Goal: Task Accomplishment & Management: Complete application form

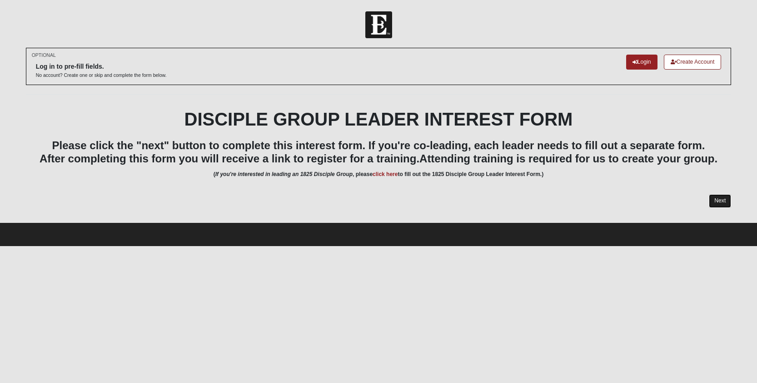
click at [711, 199] on link "Next" at bounding box center [720, 200] width 22 height 13
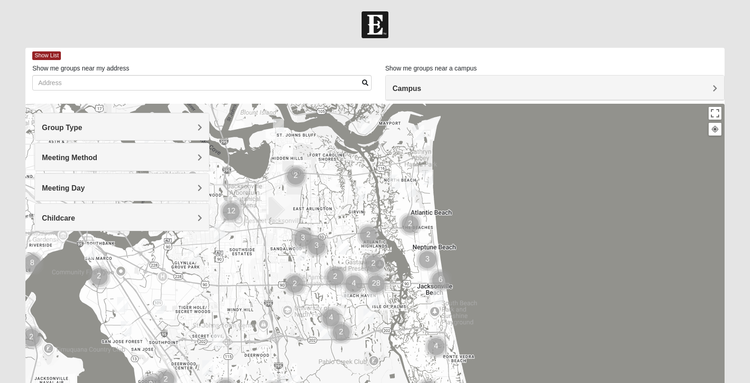
click at [414, 95] on div "Campus" at bounding box center [555, 87] width 339 height 25
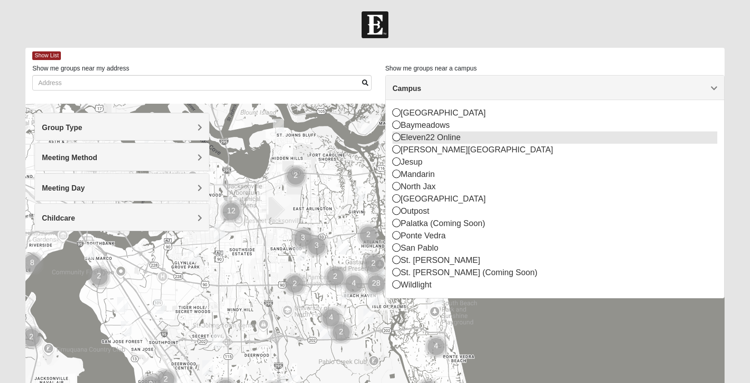
click at [419, 136] on div "Eleven22 Online" at bounding box center [555, 137] width 325 height 12
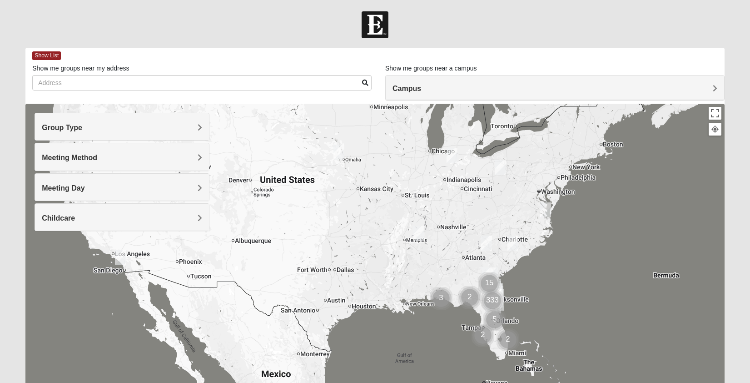
drag, startPoint x: 529, startPoint y: 305, endPoint x: 483, endPoint y: 269, distance: 58.9
click at [483, 269] on img "Jesup" at bounding box center [490, 278] width 16 height 22
click at [488, 290] on img "Cluster of 333 groups" at bounding box center [491, 300] width 23 height 23
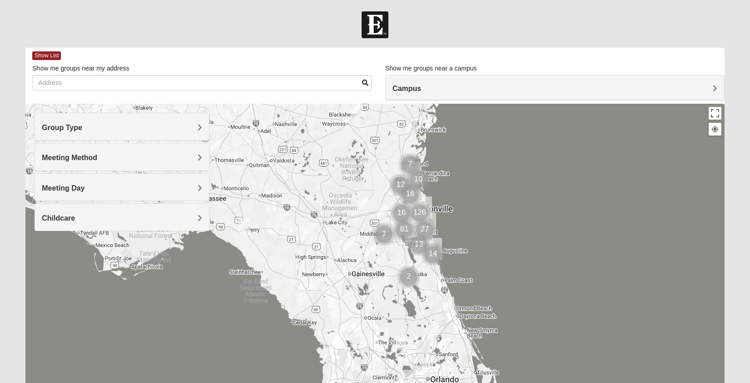
drag, startPoint x: 463, startPoint y: 289, endPoint x: 489, endPoint y: 219, distance: 75.0
click at [489, 220] on div at bounding box center [374, 286] width 699 height 364
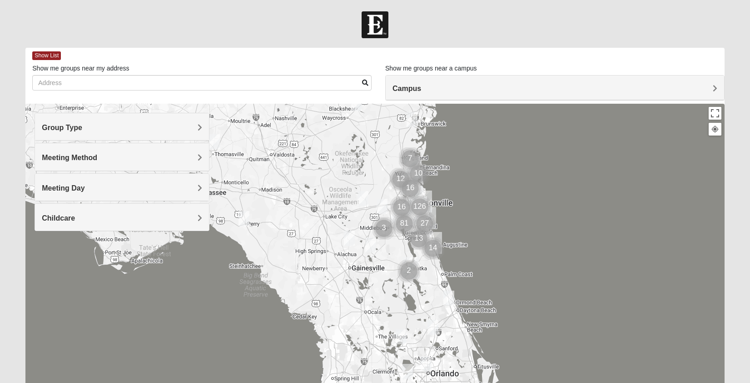
click at [437, 236] on img "St. Augustine (Coming Soon)" at bounding box center [434, 243] width 16 height 22
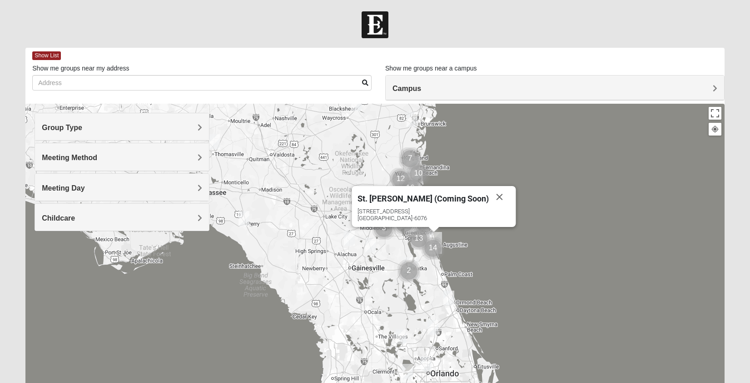
click at [495, 84] on h4 "Campus" at bounding box center [555, 88] width 325 height 9
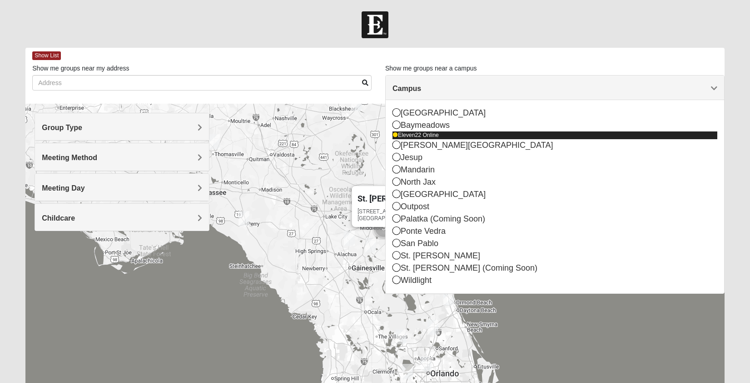
click at [495, 135] on div "Eleven22 Online" at bounding box center [555, 135] width 325 height 8
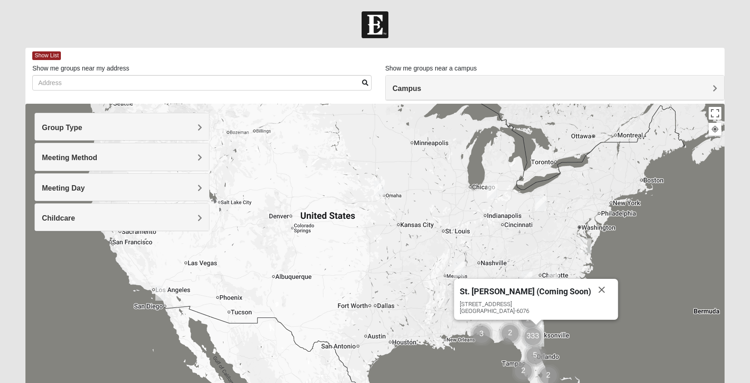
click at [178, 134] on div "Group Type" at bounding box center [122, 126] width 174 height 27
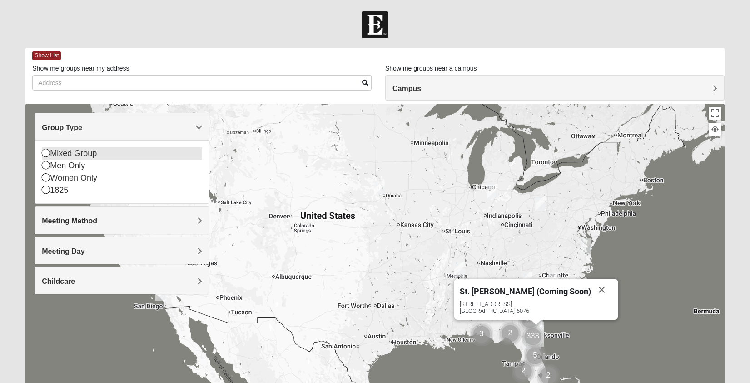
click at [193, 157] on div "Mixed Group" at bounding box center [122, 153] width 160 height 12
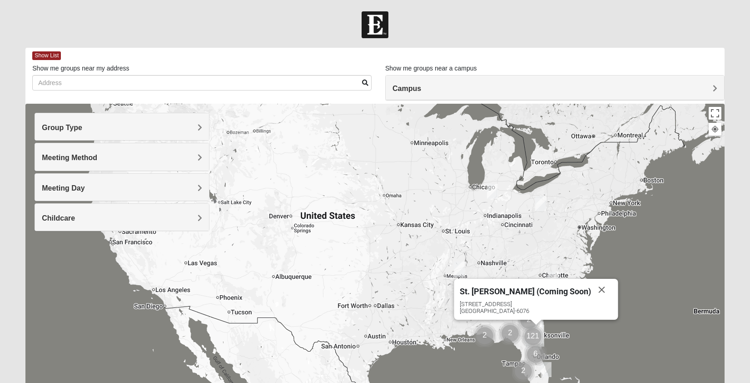
click at [178, 128] on h4 "Group Type" at bounding box center [122, 127] width 160 height 9
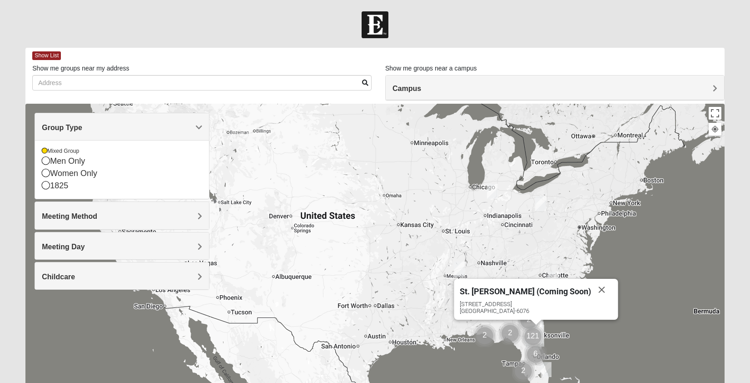
click at [182, 130] on h4 "Group Type" at bounding box center [122, 127] width 160 height 9
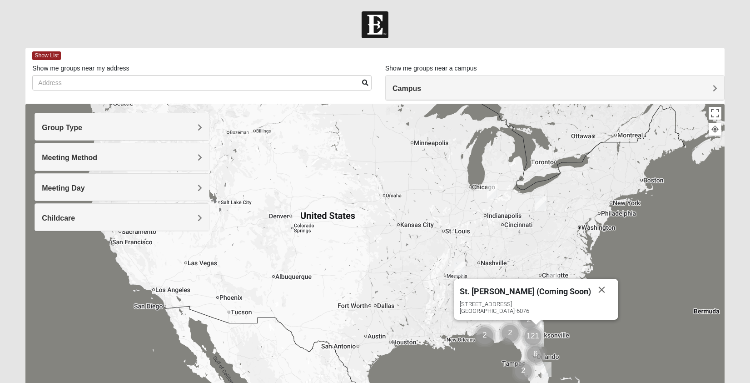
click at [173, 128] on h4 "Group Type" at bounding box center [122, 127] width 160 height 9
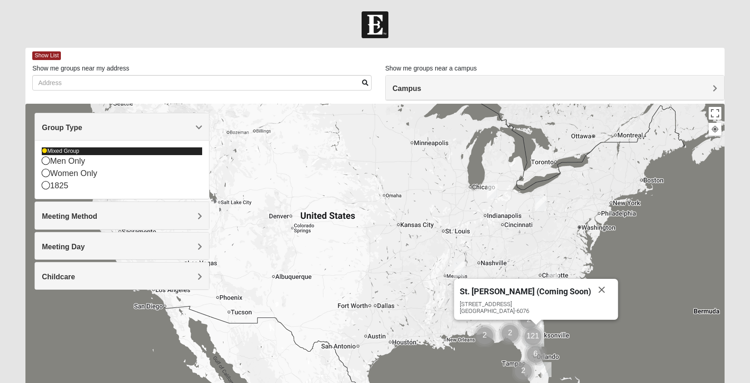
click at [156, 154] on div "Mixed Group" at bounding box center [122, 151] width 160 height 8
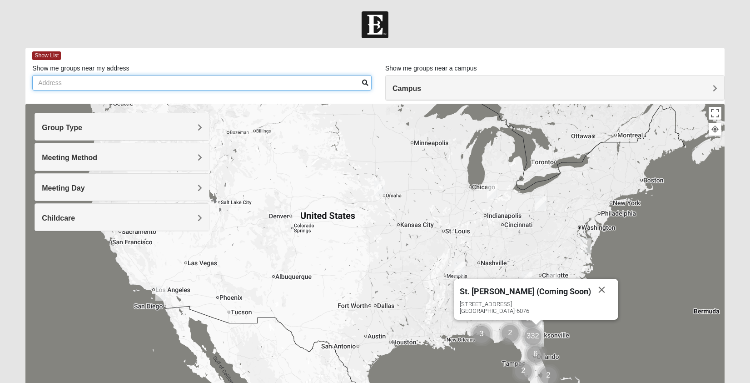
click at [250, 88] on input "Show me groups near my address" at bounding box center [201, 82] width 339 height 15
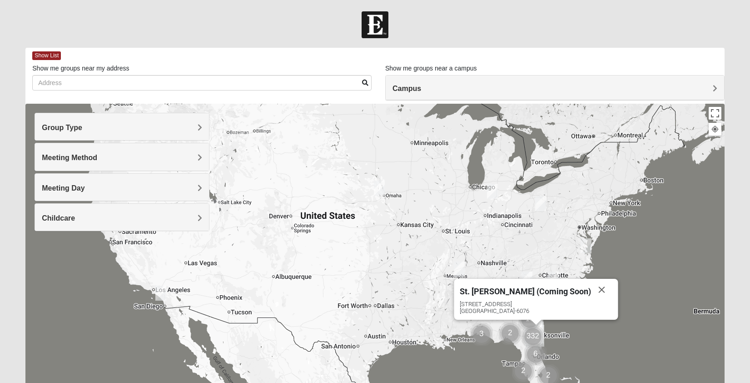
click at [137, 131] on h4 "Group Type" at bounding box center [122, 127] width 160 height 9
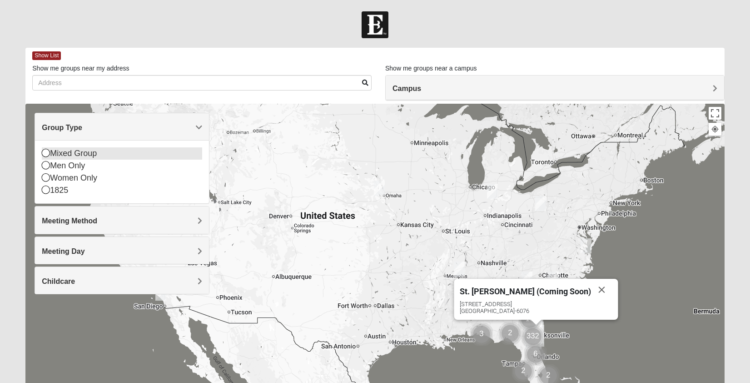
click at [135, 152] on div "Mixed Group" at bounding box center [122, 153] width 160 height 12
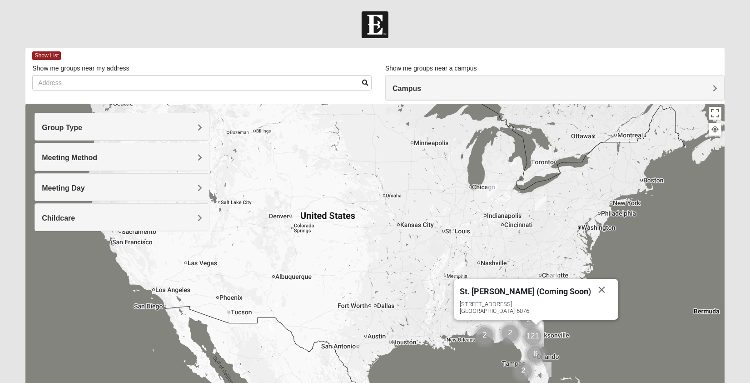
click at [145, 157] on h4 "Meeting Method" at bounding box center [122, 157] width 160 height 9
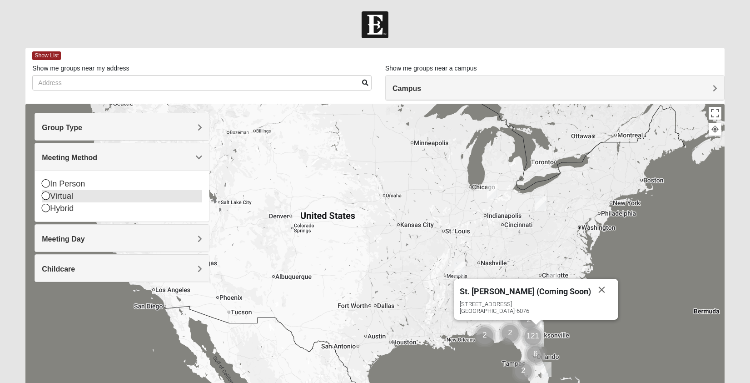
click at [83, 194] on div "Virtual" at bounding box center [122, 196] width 160 height 12
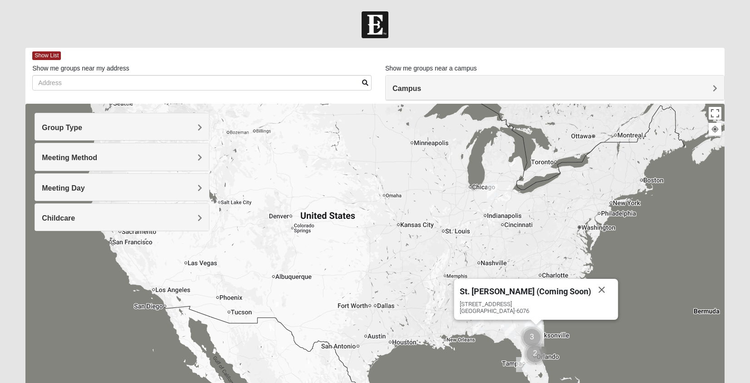
click at [83, 194] on div "Meeting Day" at bounding box center [122, 187] width 174 height 27
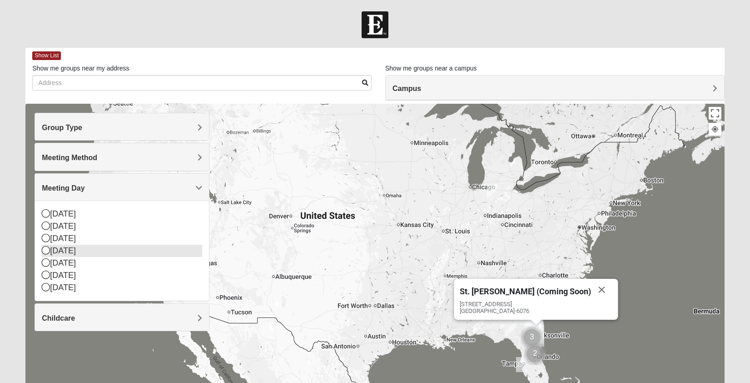
click at [99, 250] on div "[DATE]" at bounding box center [122, 250] width 160 height 12
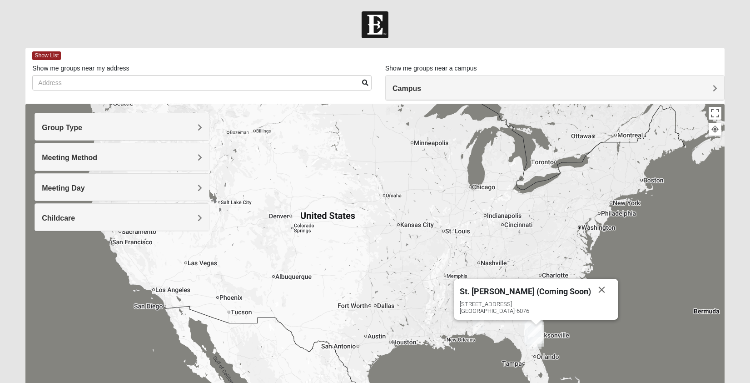
click at [363, 83] on span at bounding box center [365, 83] width 6 height 6
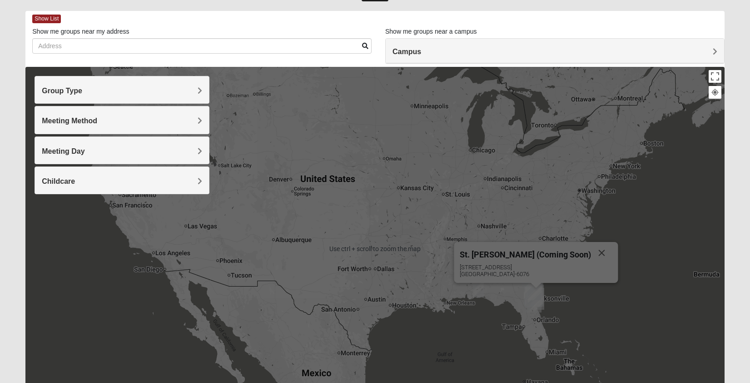
scroll to position [45, 0]
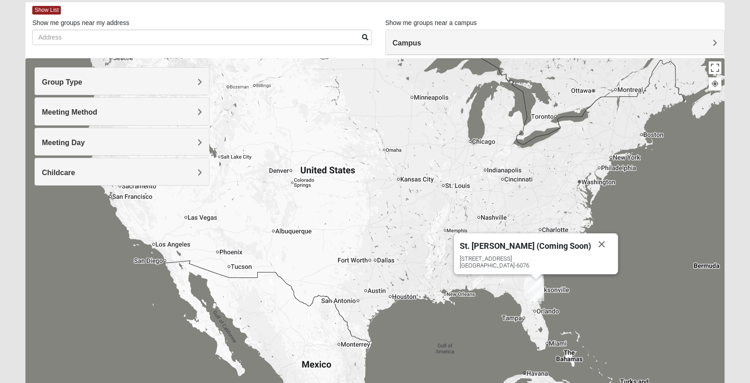
click at [188, 184] on div "Childcare" at bounding box center [122, 171] width 174 height 27
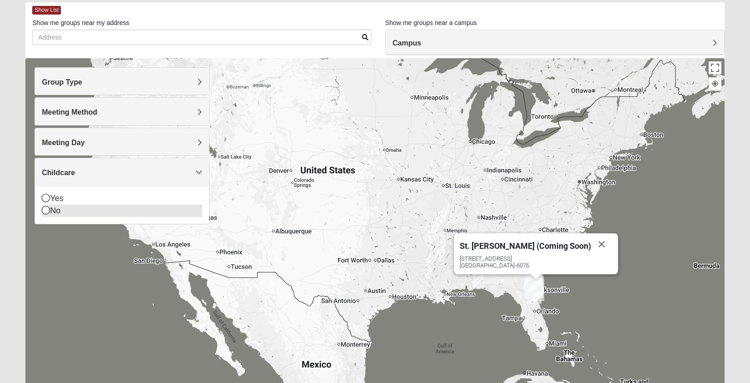
click at [194, 206] on div "No" at bounding box center [122, 210] width 160 height 12
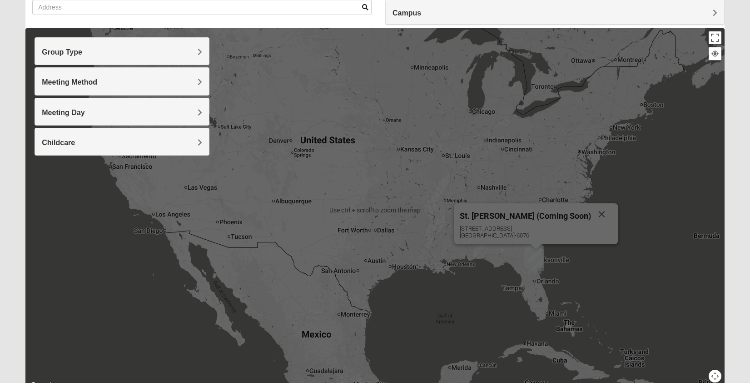
scroll to position [0, 0]
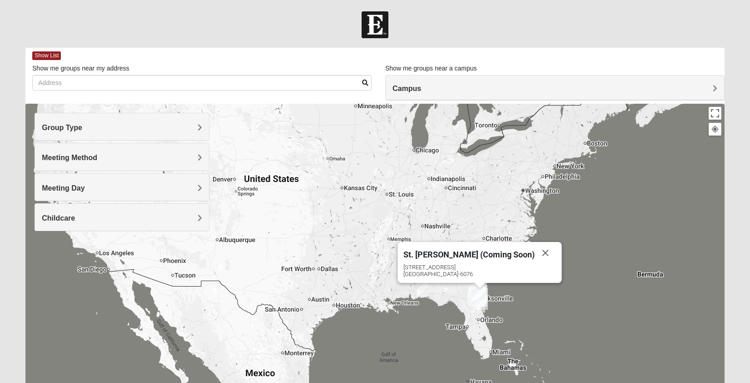
drag, startPoint x: 310, startPoint y: 228, endPoint x: 251, endPoint y: 189, distance: 70.6
click at [251, 189] on div "St. [PERSON_NAME] (Coming Soon) [STREET_ADDRESS]" at bounding box center [374, 286] width 699 height 364
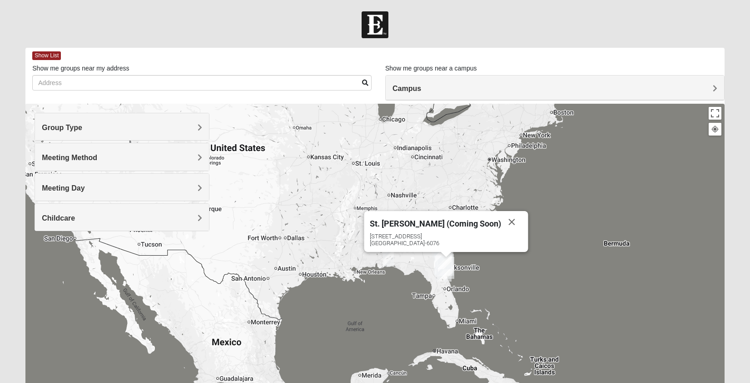
drag, startPoint x: 395, startPoint y: 296, endPoint x: 363, endPoint y: 266, distance: 43.7
click at [363, 266] on div "St. [PERSON_NAME] (Coming Soon) [STREET_ADDRESS]" at bounding box center [374, 286] width 699 height 364
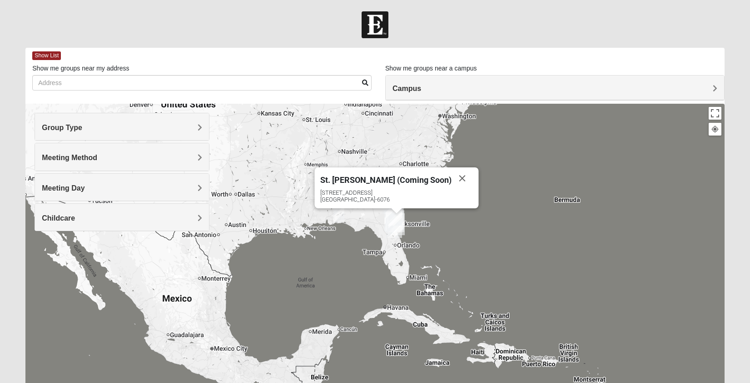
drag, startPoint x: 381, startPoint y: 279, endPoint x: 330, endPoint y: 237, distance: 65.9
click at [330, 237] on div "St. [PERSON_NAME] (Coming Soon) [STREET_ADDRESS]" at bounding box center [374, 286] width 699 height 364
click at [395, 222] on img "Wildlight" at bounding box center [394, 215] width 16 height 22
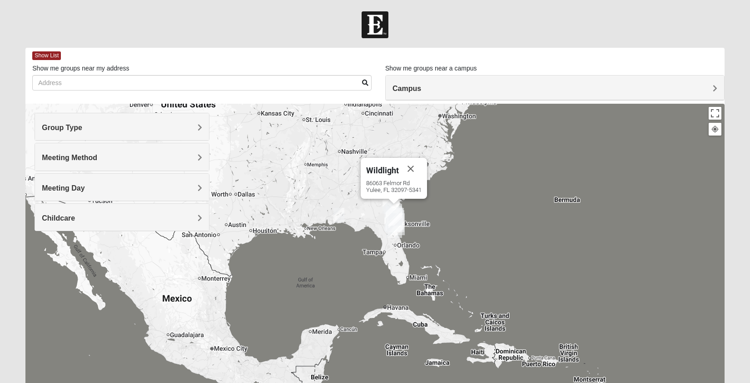
click at [387, 201] on img "Jesup" at bounding box center [391, 203] width 16 height 22
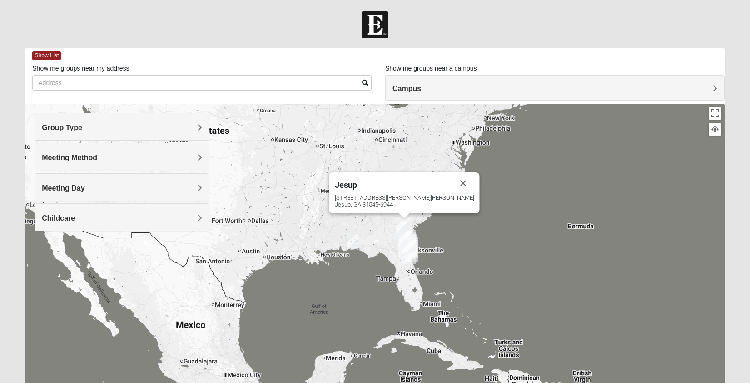
drag, startPoint x: 387, startPoint y: 200, endPoint x: 402, endPoint y: 227, distance: 30.9
click at [402, 227] on img "Jesup" at bounding box center [404, 229] width 16 height 22
click at [402, 228] on img "Jesup" at bounding box center [404, 229] width 16 height 22
click at [168, 189] on h4 "Meeting Day" at bounding box center [122, 188] width 160 height 9
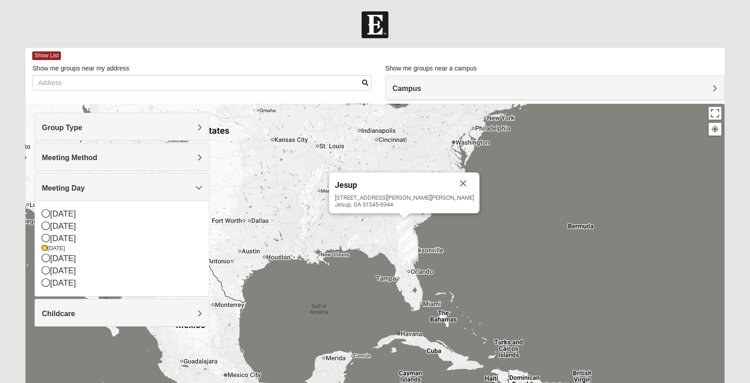
click at [168, 189] on h4 "Meeting Day" at bounding box center [122, 188] width 160 height 9
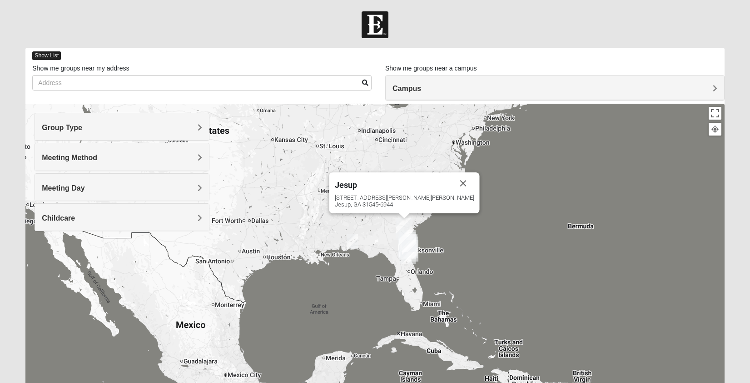
click at [54, 55] on span "Show List" at bounding box center [46, 55] width 29 height 9
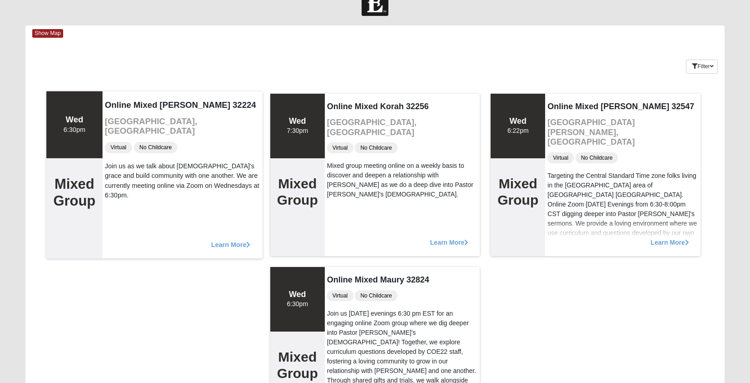
scroll to position [16, 0]
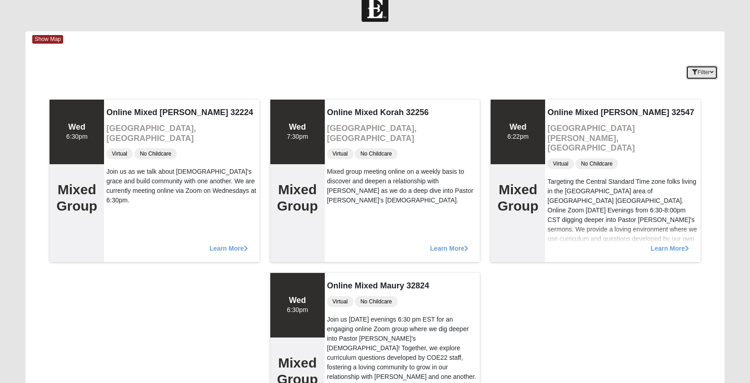
click at [692, 70] on icon "button" at bounding box center [694, 72] width 5 height 5
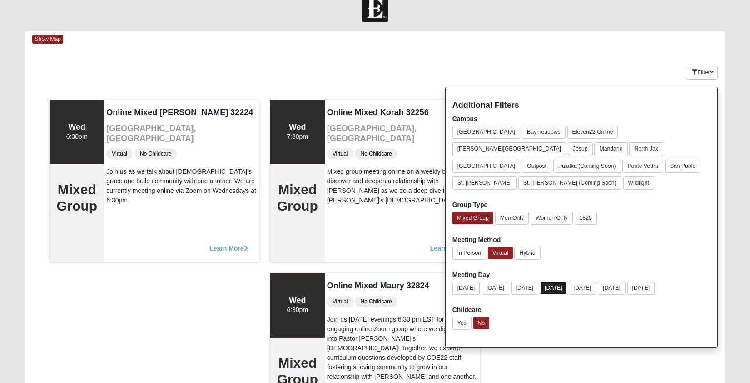
click at [567, 282] on button "[DATE]" at bounding box center [553, 288] width 27 height 12
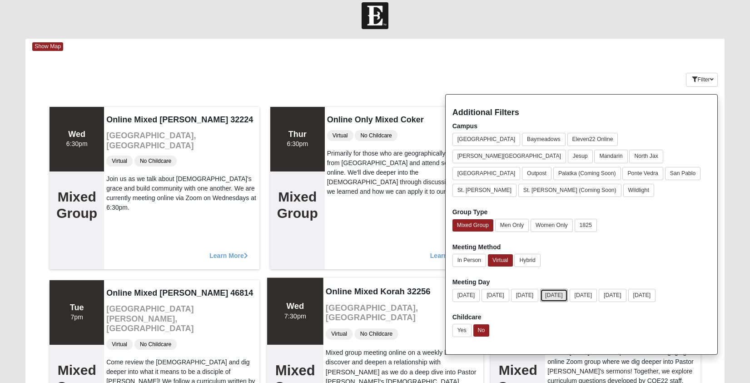
scroll to position [0, 0]
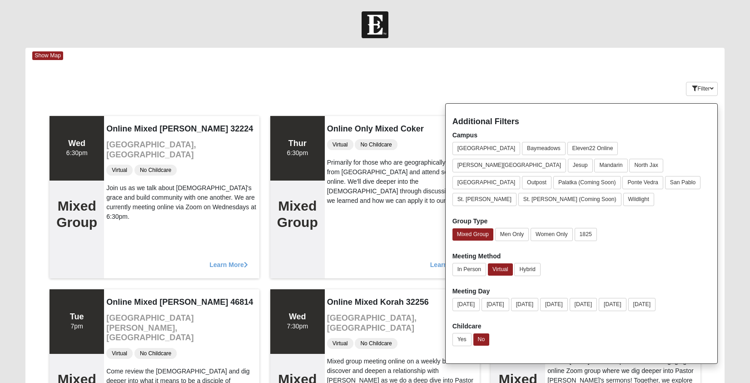
click at [593, 93] on div "Keywords Filter Additional Filters Campus [GEOGRAPHIC_DATA] [GEOGRAPHIC_DATA] E…" at bounding box center [374, 86] width 699 height 33
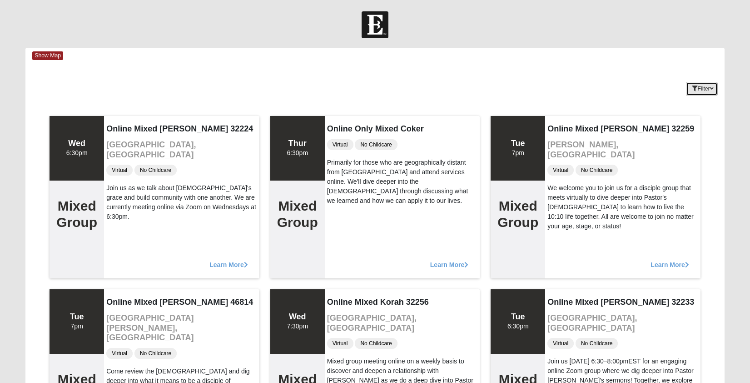
click at [695, 90] on button "Filter" at bounding box center [701, 89] width 31 height 14
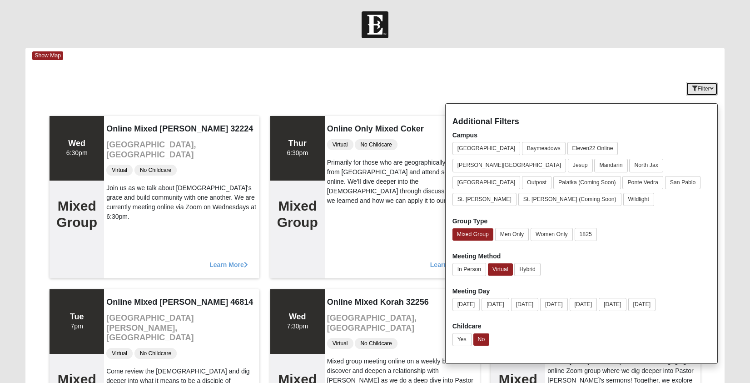
click at [696, 90] on button "Filter" at bounding box center [701, 89] width 31 height 14
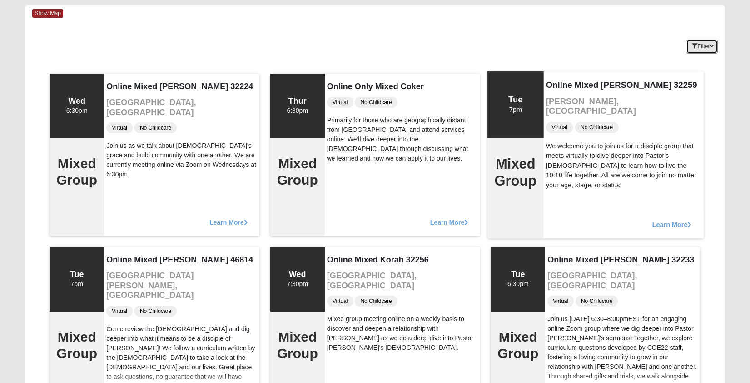
scroll to position [36, 0]
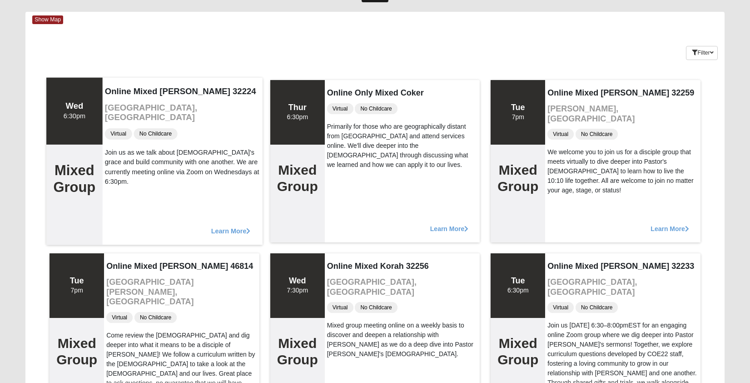
click at [205, 95] on h4 "Online Mixed [PERSON_NAME] 32224" at bounding box center [182, 91] width 155 height 10
click at [87, 106] on div "Wed 6:30pm" at bounding box center [74, 110] width 56 height 67
click at [89, 170] on h2 "Mixed Group" at bounding box center [75, 179] width 42 height 34
click at [236, 226] on div "Learn More" at bounding box center [183, 225] width 160 height 37
click at [237, 226] on span "Learn More" at bounding box center [231, 226] width 40 height 0
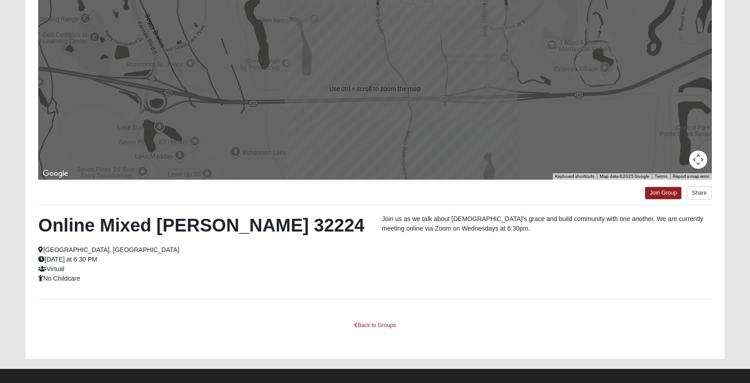
scroll to position [111, 0]
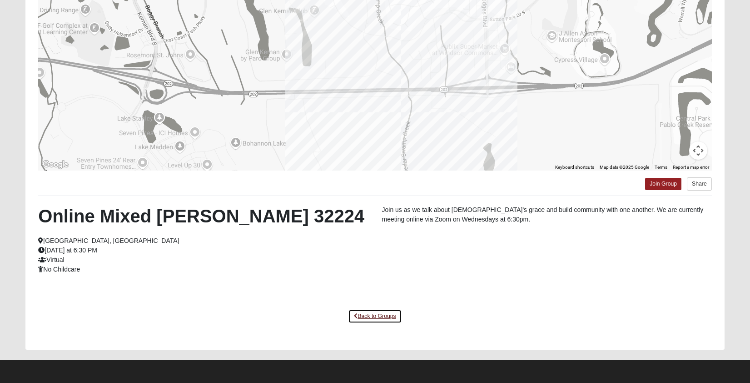
click at [375, 309] on link "Back to Groups" at bounding box center [375, 316] width 54 height 14
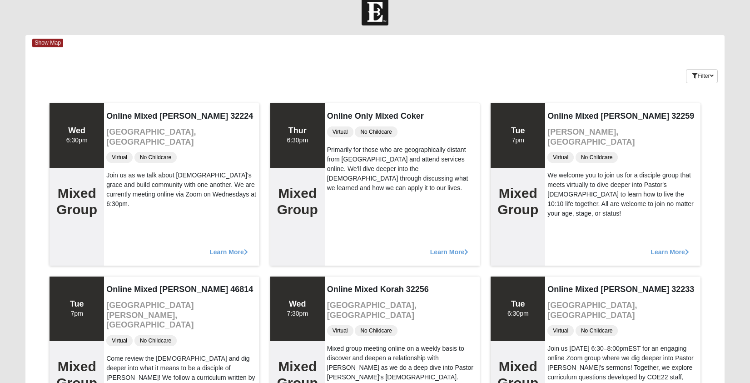
scroll to position [0, 0]
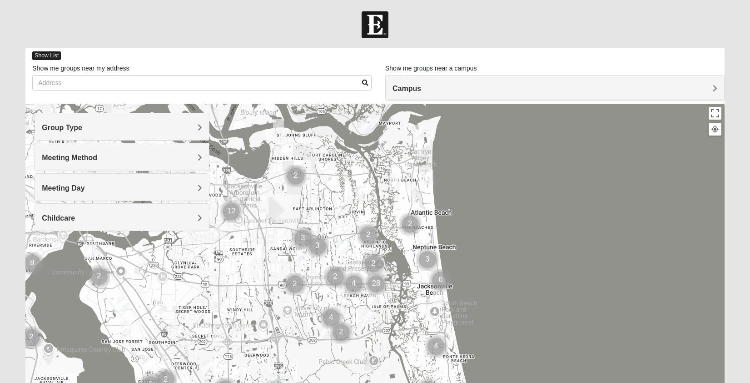
click at [58, 58] on span "Show List" at bounding box center [46, 55] width 29 height 9
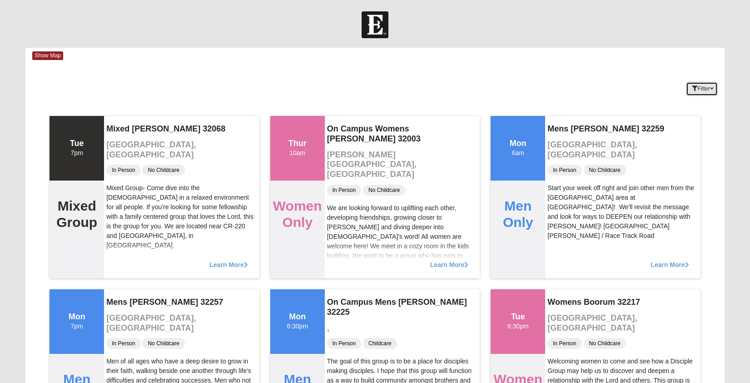
click at [686, 85] on button "Filter" at bounding box center [701, 89] width 31 height 14
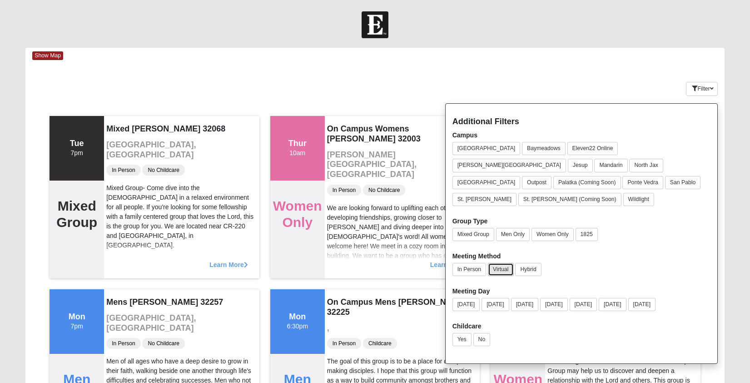
click at [506, 263] on button "Virtual" at bounding box center [501, 269] width 26 height 13
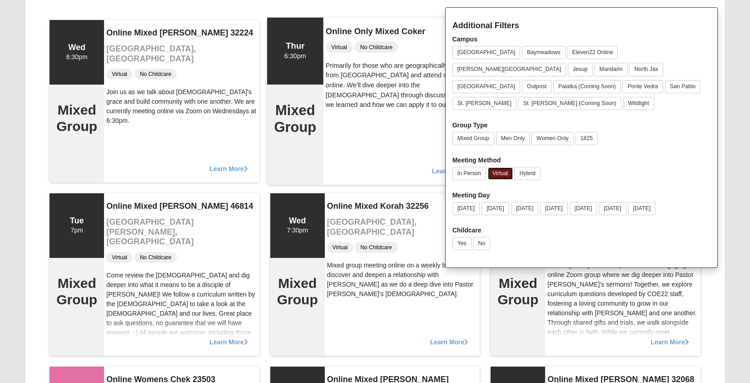
scroll to position [91, 0]
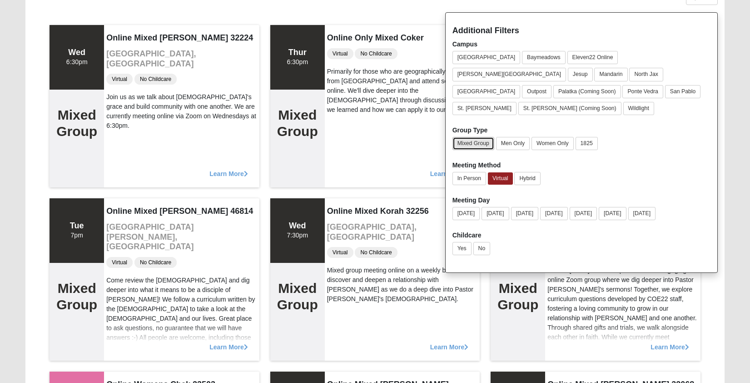
click at [483, 137] on button "Mixed Group" at bounding box center [474, 143] width 42 height 13
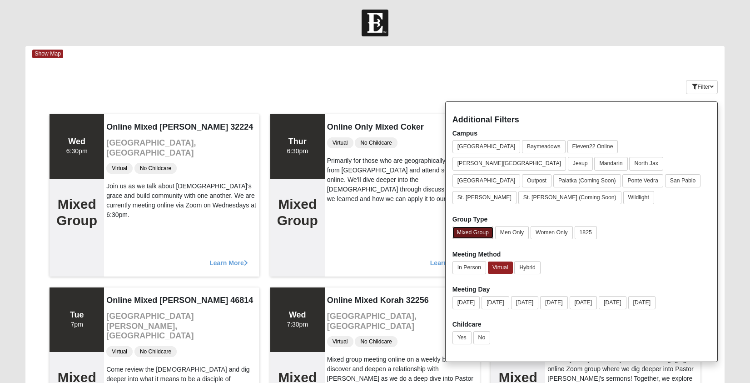
scroll to position [0, 0]
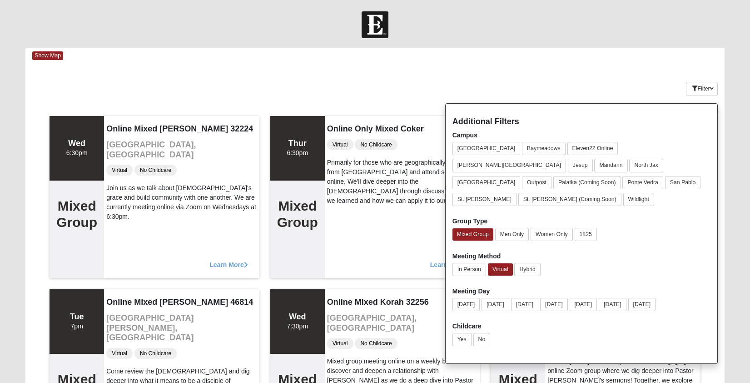
click at [409, 87] on div "Keywords Filter Additional Filters Campus [GEOGRAPHIC_DATA] [GEOGRAPHIC_DATA] E…" at bounding box center [374, 86] width 699 height 33
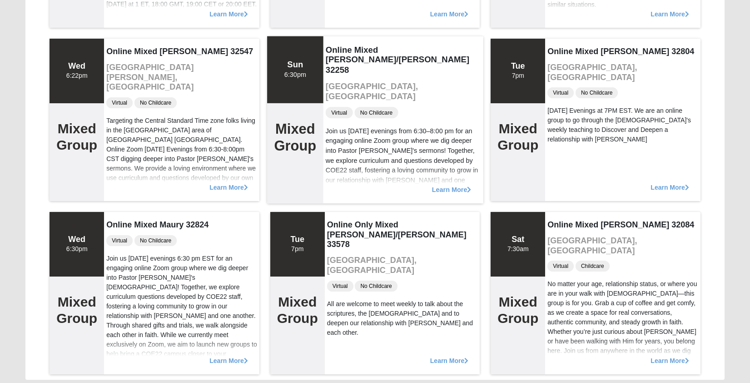
scroll to position [581, 0]
